Goal: Task Accomplishment & Management: Complete application form

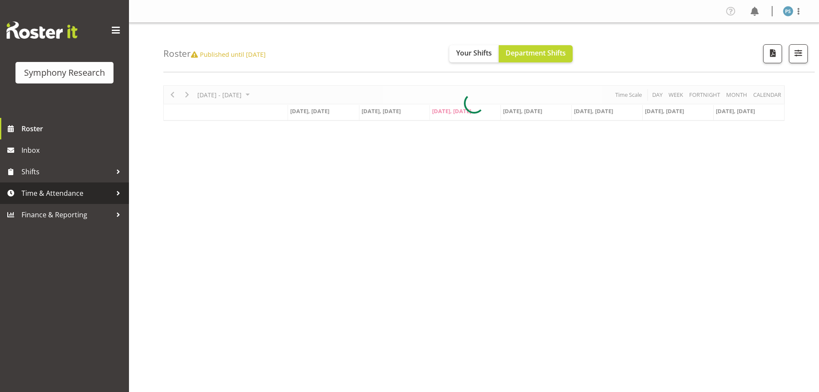
click at [88, 187] on span "Time & Attendance" at bounding box center [66, 193] width 90 height 13
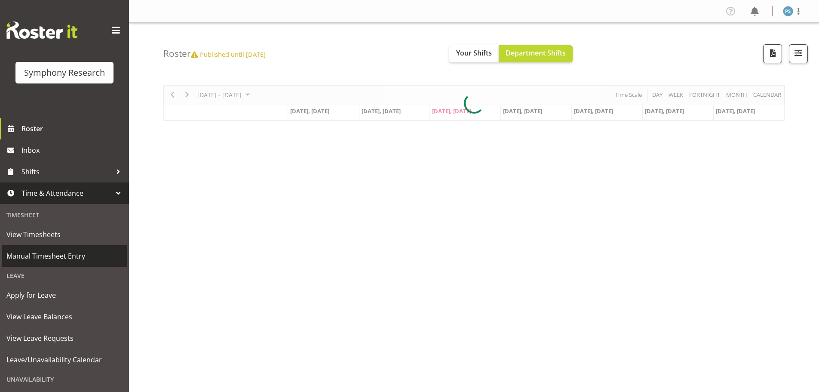
click at [72, 258] on span "Manual Timesheet Entry" at bounding box center [64, 255] width 116 height 13
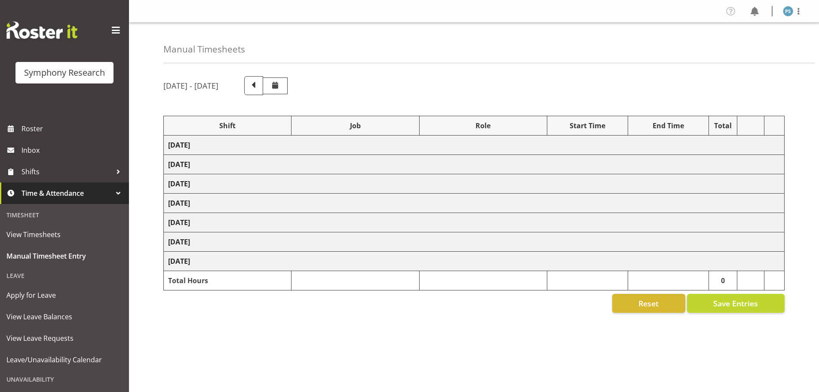
select select "4583"
select select "10732"
select select "4583"
select select "10731"
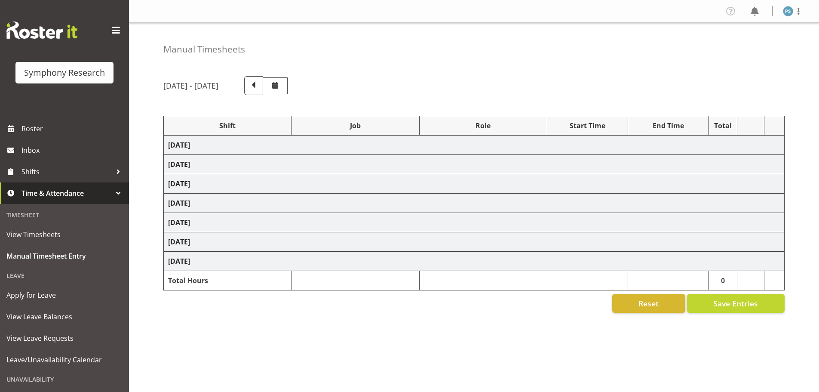
select select "4583"
select select "10730"
select select "4583"
select select "10499"
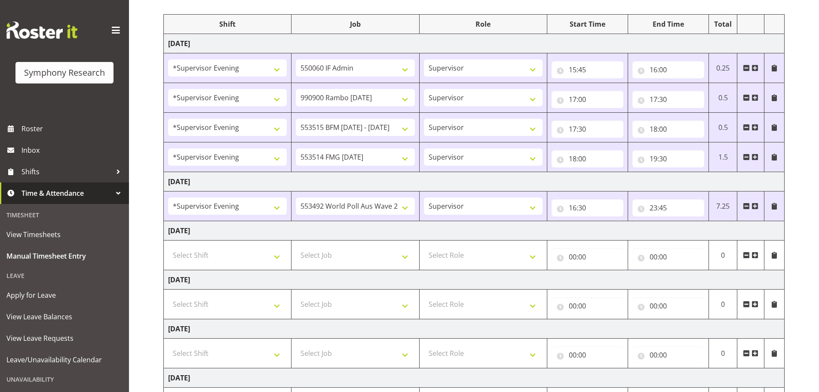
scroll to position [102, 0]
